Goal: Information Seeking & Learning: Learn about a topic

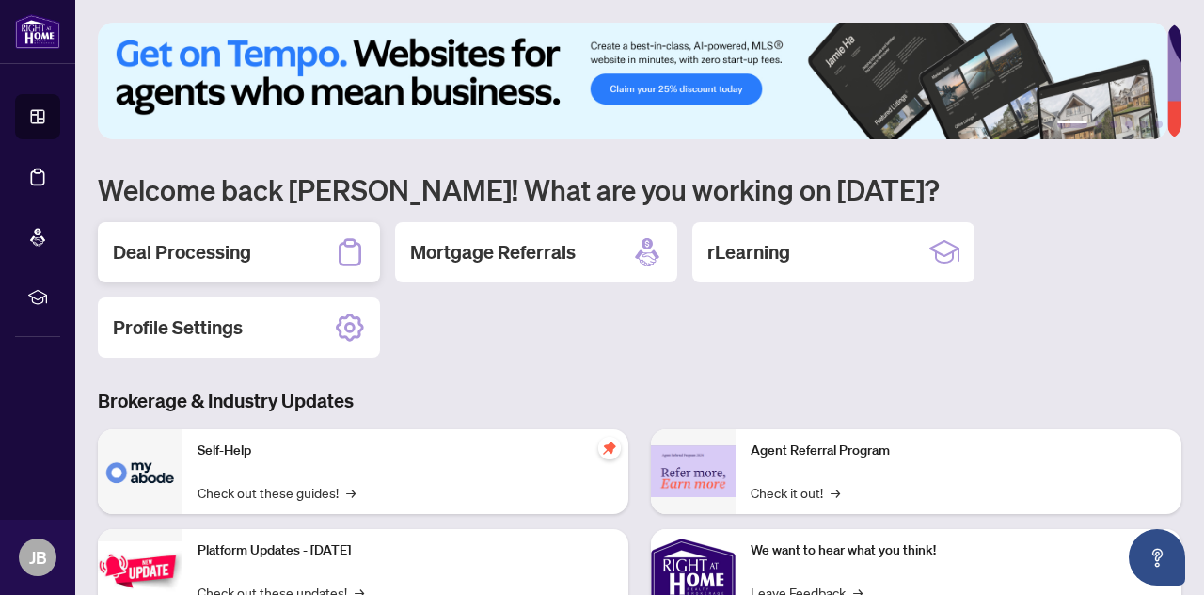
click at [121, 242] on h2 "Deal Processing" at bounding box center [182, 252] width 138 height 26
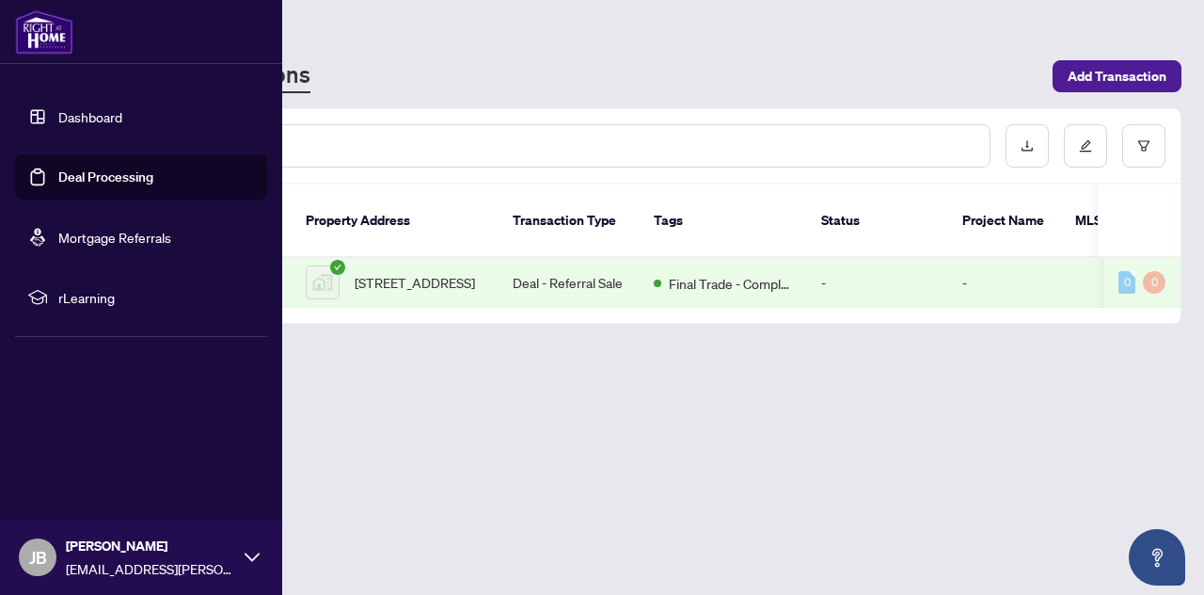
click at [76, 295] on span "rLearning" at bounding box center [156, 297] width 196 height 21
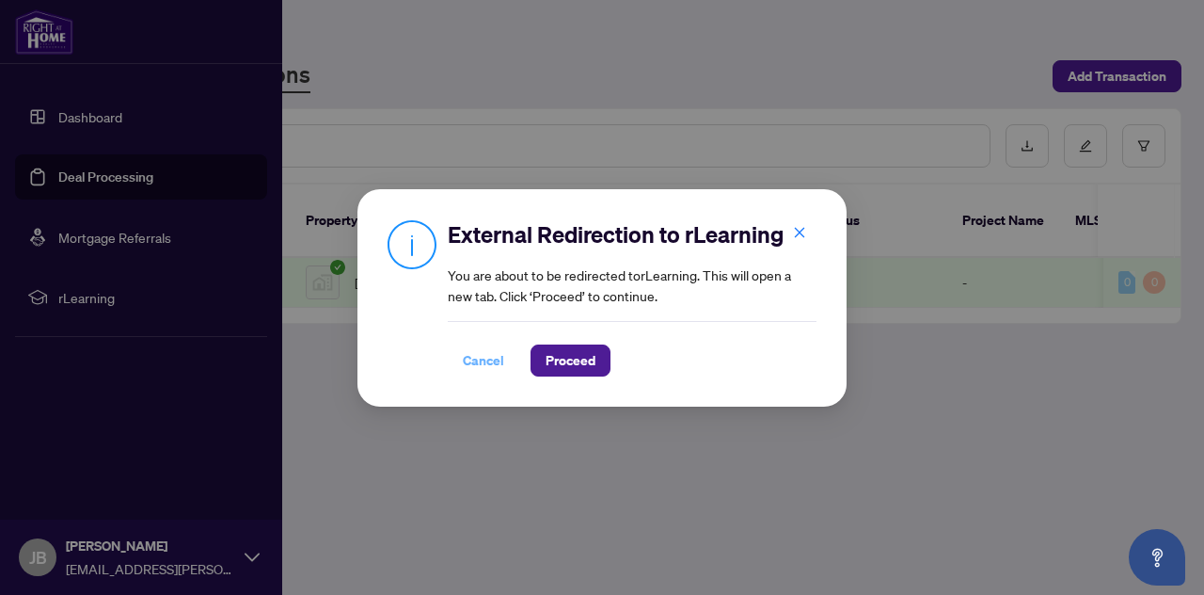
click at [482, 373] on span "Cancel" at bounding box center [483, 360] width 41 height 30
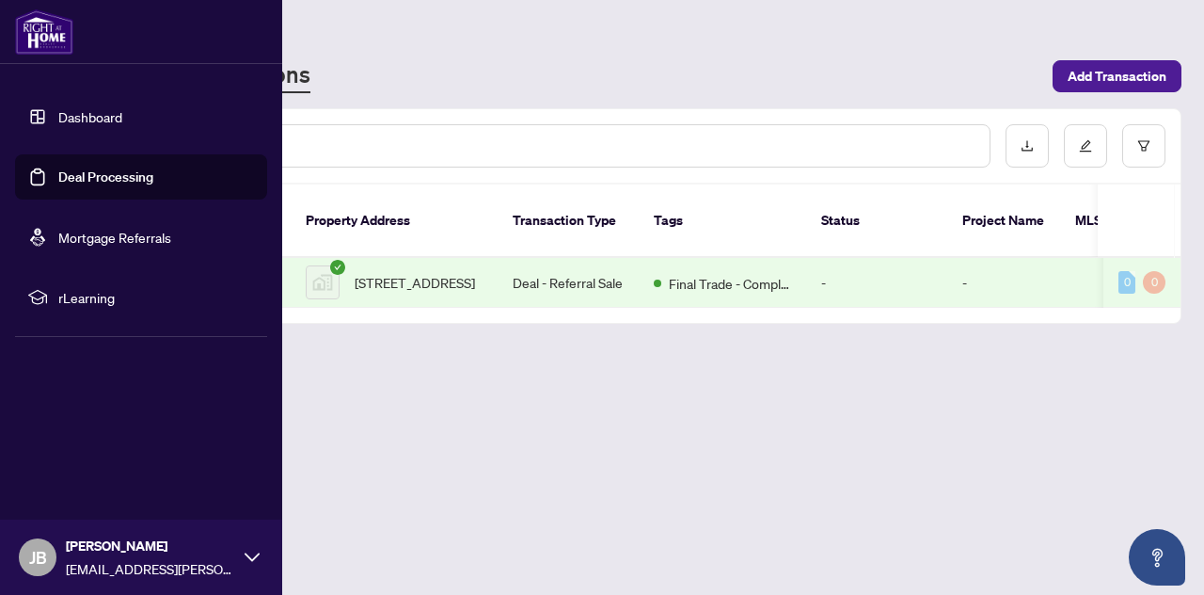
click at [76, 115] on link "Dashboard" at bounding box center [90, 116] width 64 height 17
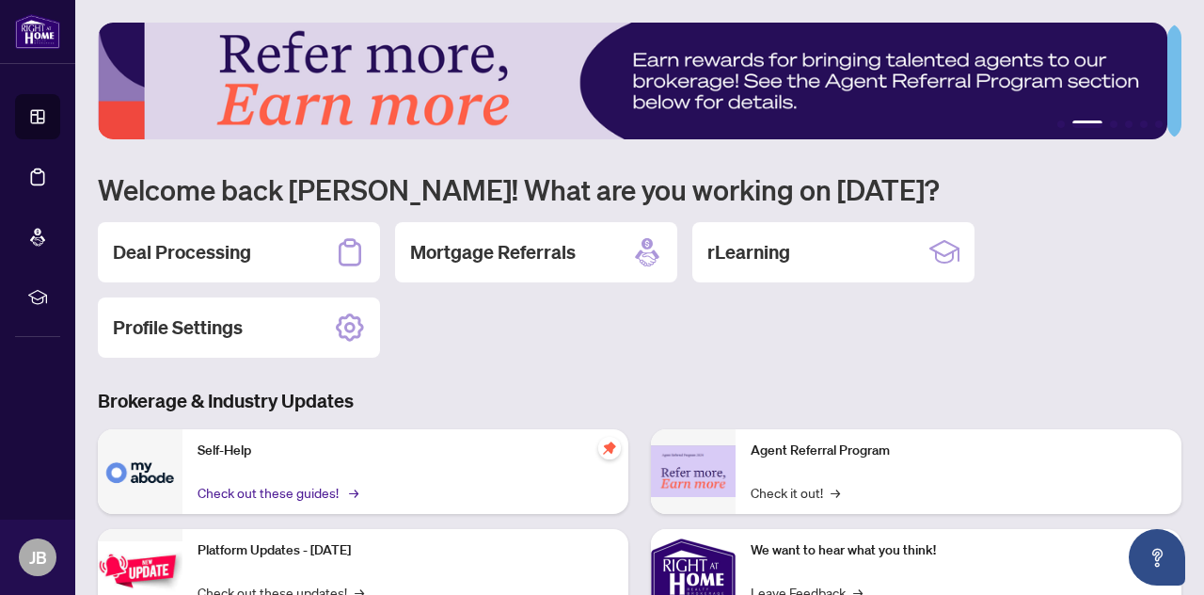
click at [299, 492] on link "Check out these guides! →" at bounding box center [277, 492] width 158 height 21
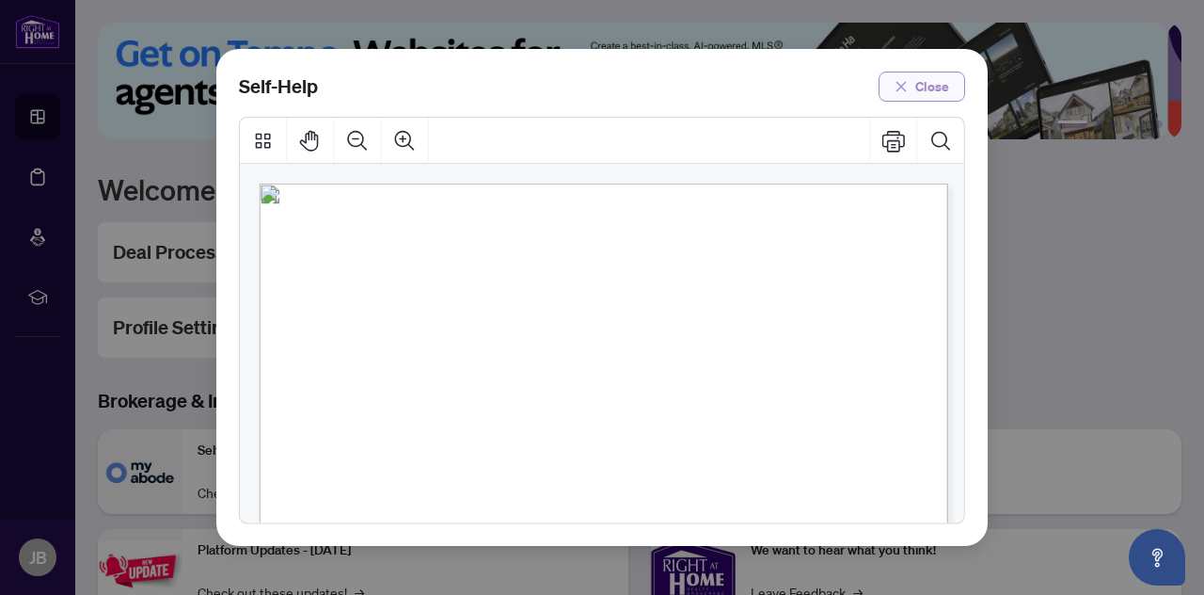
click at [928, 74] on span "Close" at bounding box center [933, 87] width 34 height 30
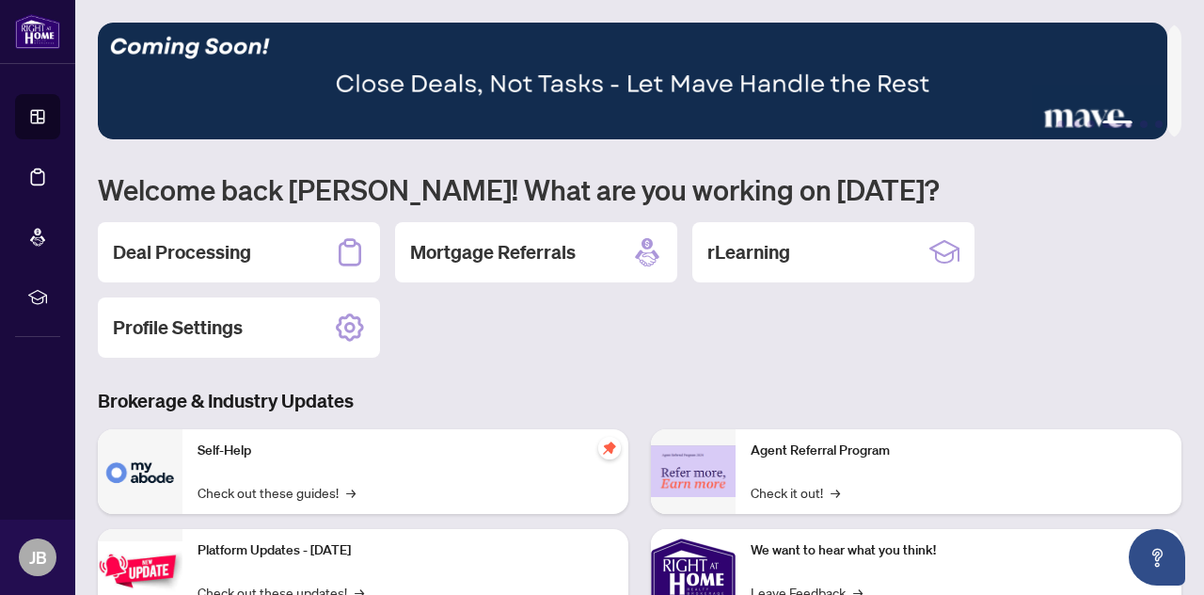
click at [420, 86] on img at bounding box center [633, 81] width 1070 height 117
